Goal: Task Accomplishment & Management: Manage account settings

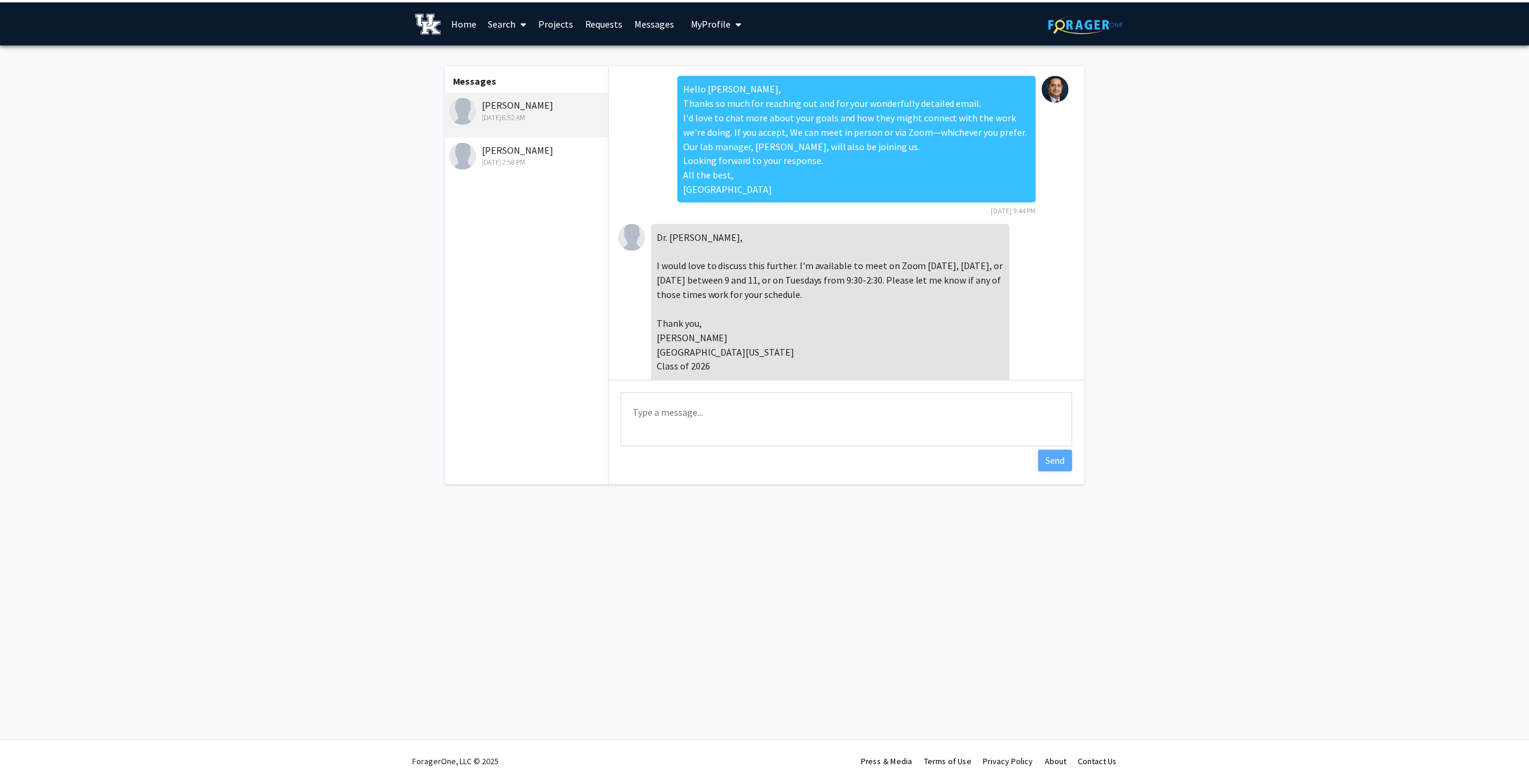
scroll to position [487, 0]
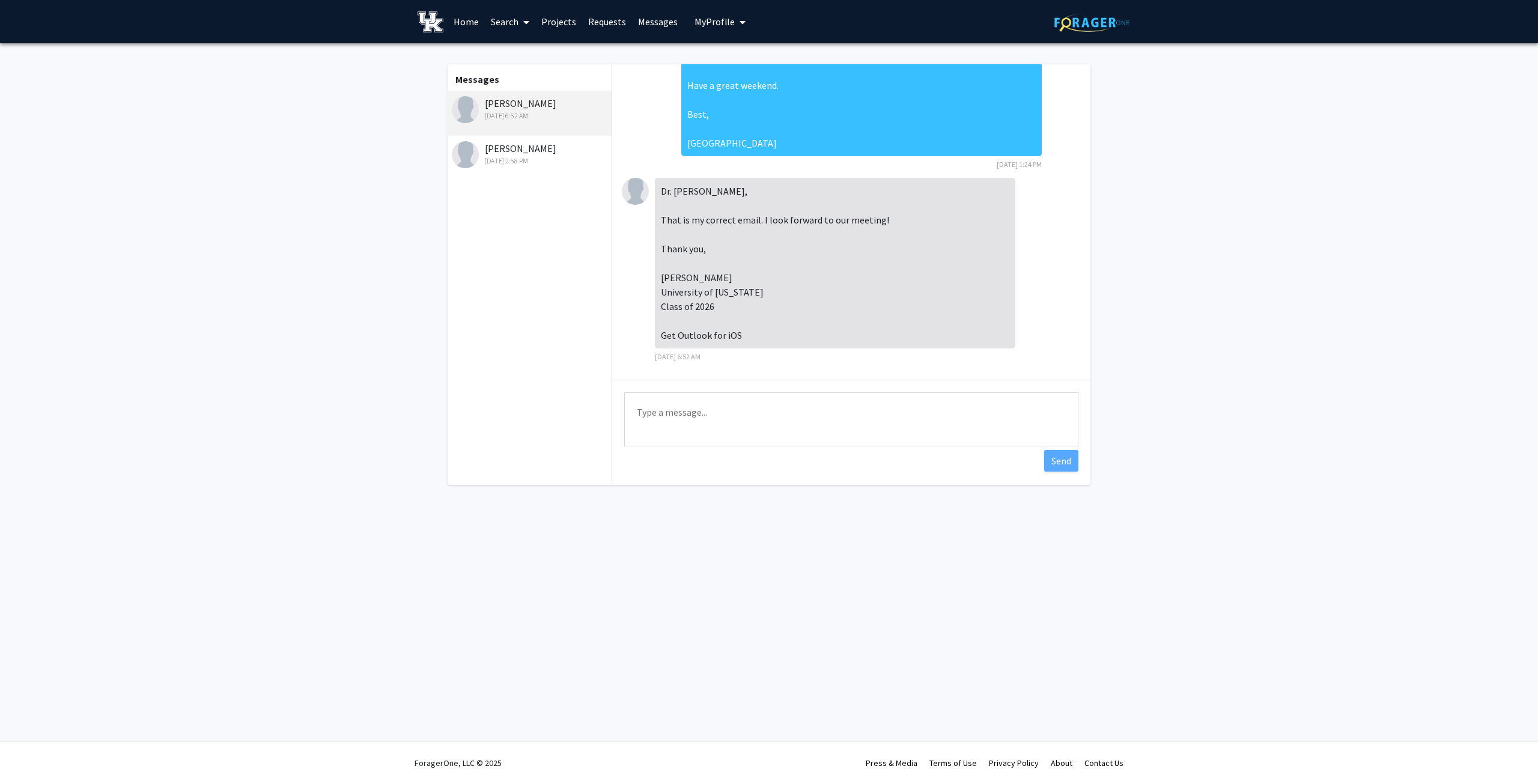
click at [553, 21] on link "Projects" at bounding box center [558, 21] width 47 height 42
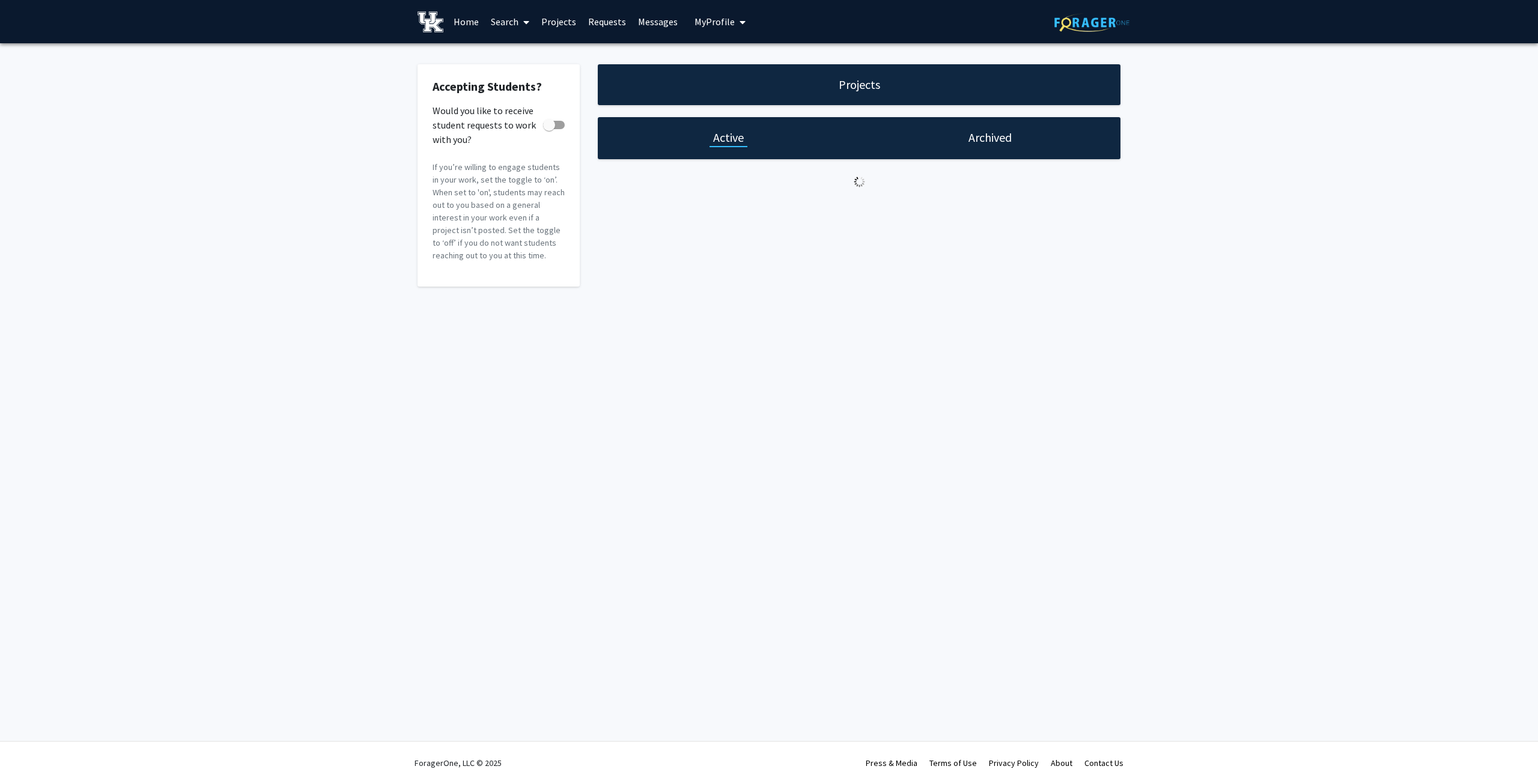
checkbox input "true"
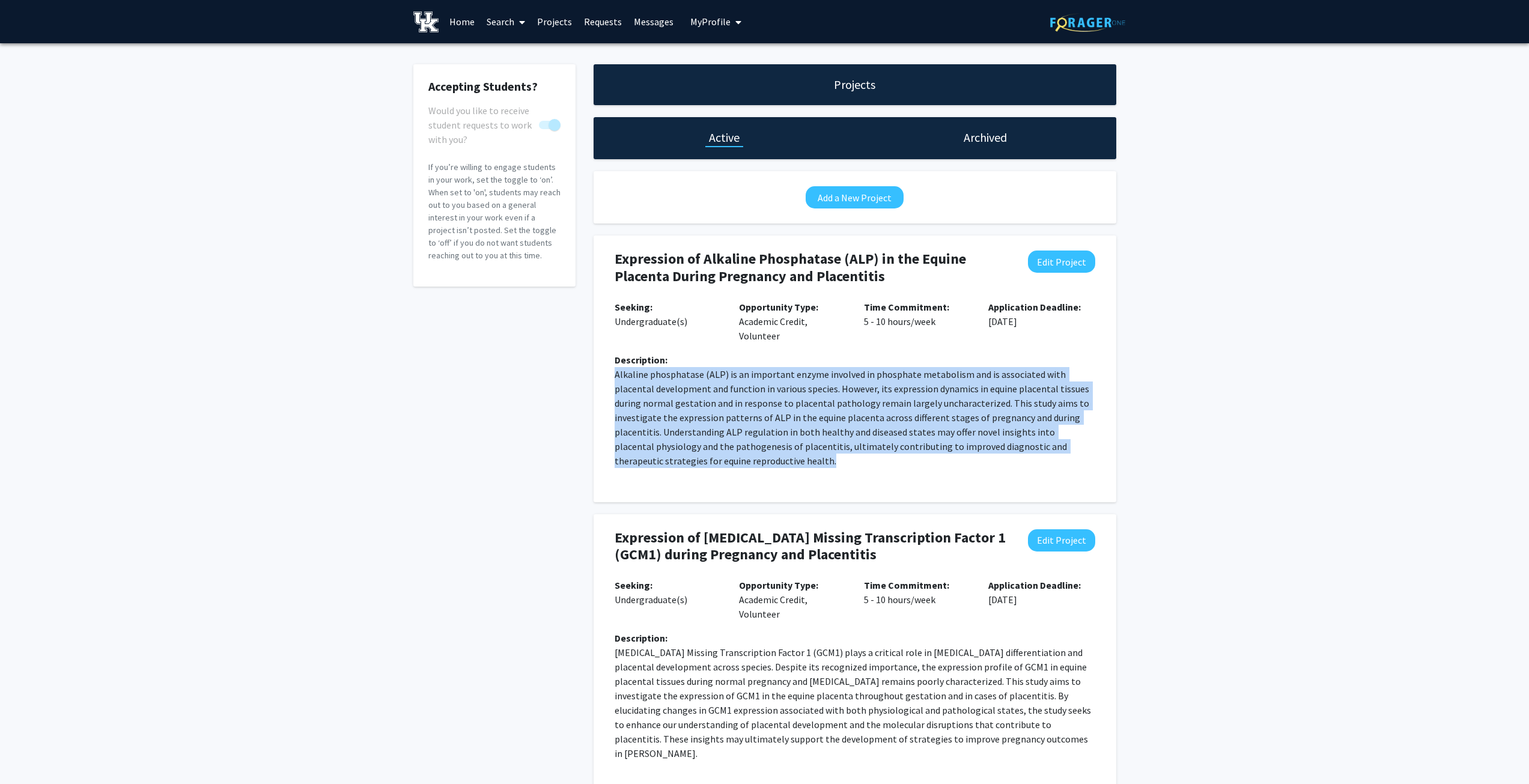
drag, startPoint x: 615, startPoint y: 373, endPoint x: 785, endPoint y: 460, distance: 191.0
click at [785, 460] on p "Alkaline phosphatase (ALP) is an important enzyme involved in phosphate metabol…" at bounding box center [855, 417] width 481 height 101
copy p "Alkaline phosphatase (ALP) is an important enzyme involved in phosphate metabol…"
click at [767, 401] on p "Alkaline phosphatase (ALP) is an important enzyme involved in phosphate metabol…" at bounding box center [855, 417] width 481 height 101
click at [731, 376] on p "Alkaline phosphatase (ALP) is an important enzyme involved in phosphate metabol…" at bounding box center [855, 417] width 481 height 101
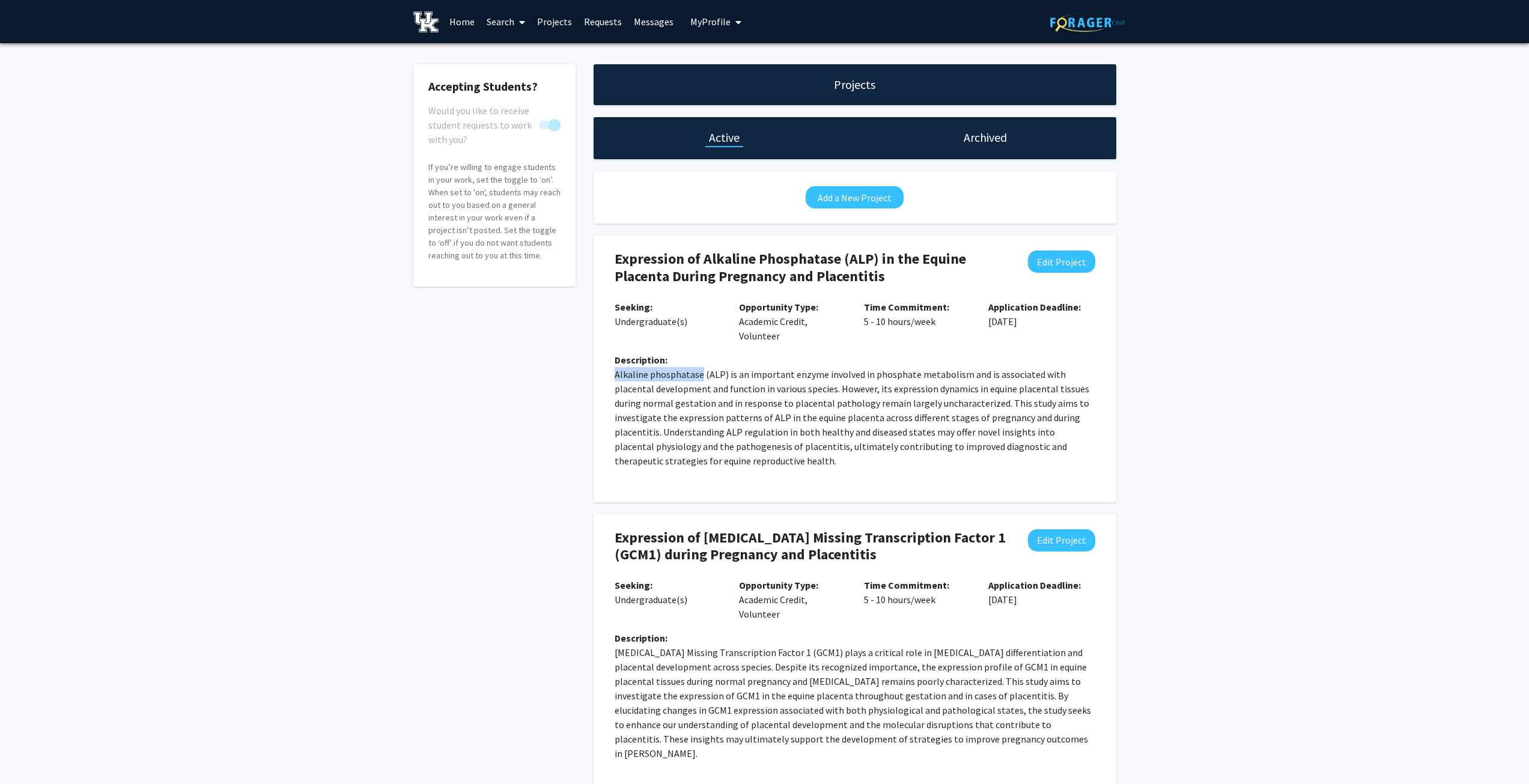
drag, startPoint x: 613, startPoint y: 372, endPoint x: 699, endPoint y: 375, distance: 86.1
click at [699, 375] on div "Description: Alkaline phosphatase (ALP) is an important enzyme involved in phos…" at bounding box center [855, 415] width 499 height 125
copy p "Alkaline phosphatase"
click at [813, 382] on p "Alkaline phosphatase (ALP) is an important enzyme involved in phosphate metabol…" at bounding box center [855, 417] width 481 height 101
